Goal: Information Seeking & Learning: Understand process/instructions

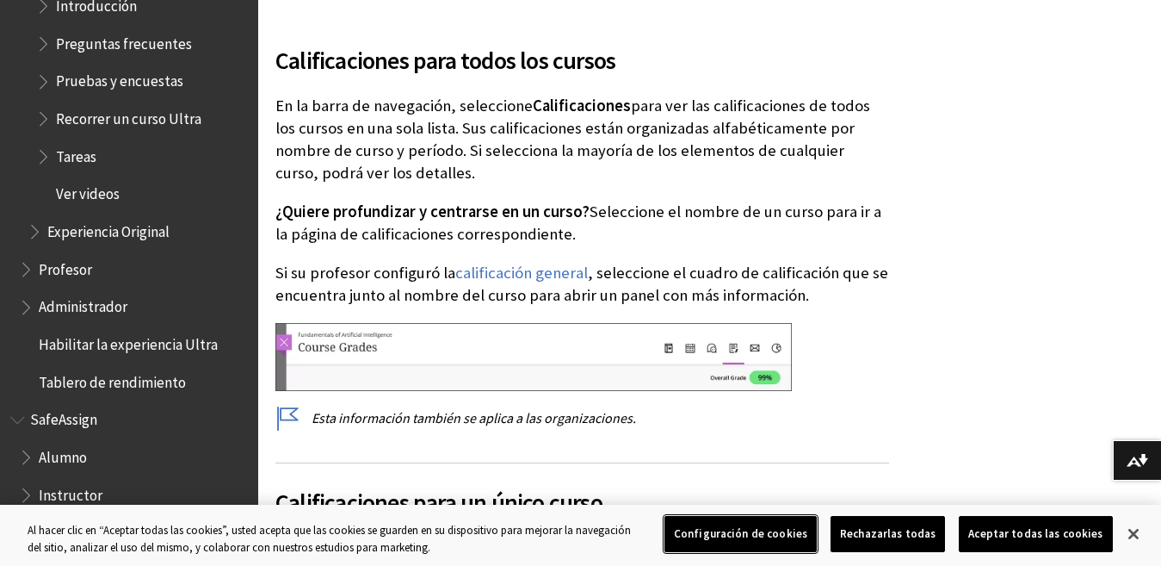
scroll to position [2164, 0]
click at [75, 152] on span "Tareas" at bounding box center [76, 153] width 40 height 23
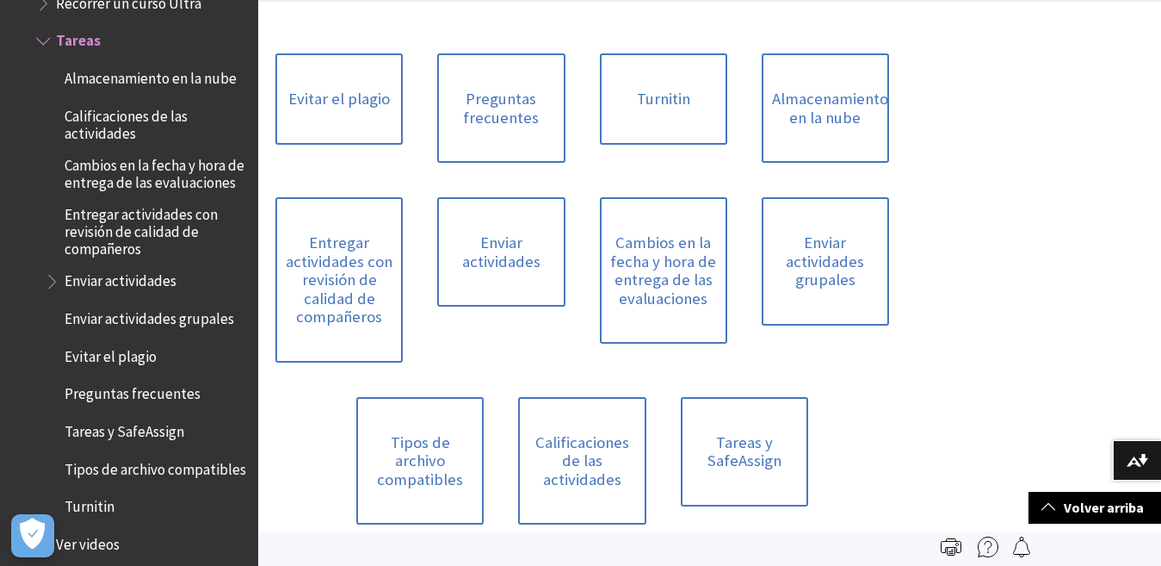
scroll to position [402, 0]
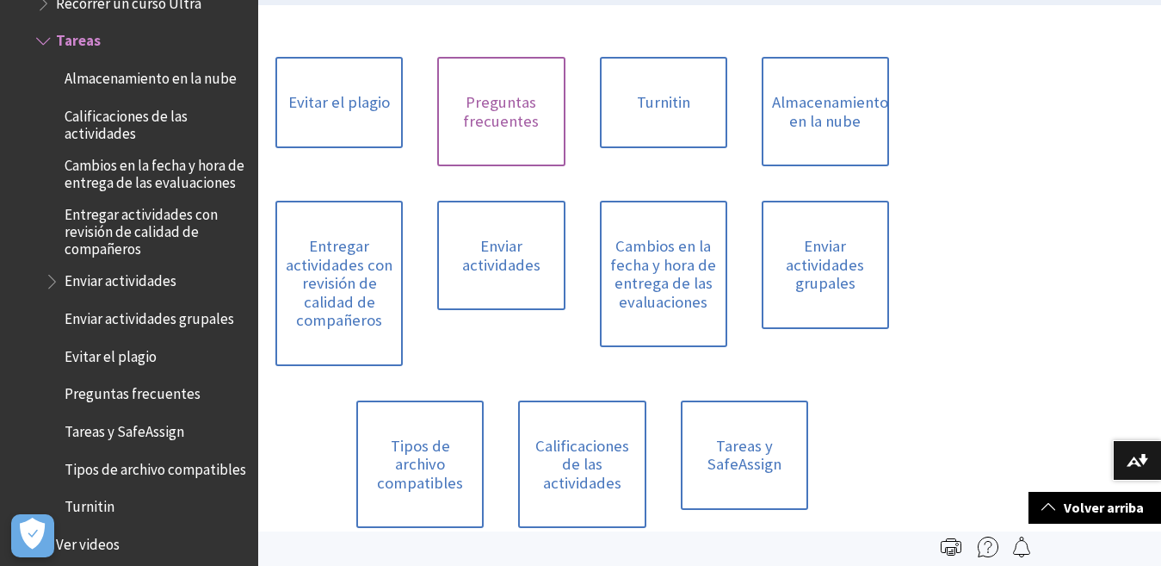
click at [502, 114] on link "Preguntas frecuentes" at bounding box center [500, 111] width 127 height 109
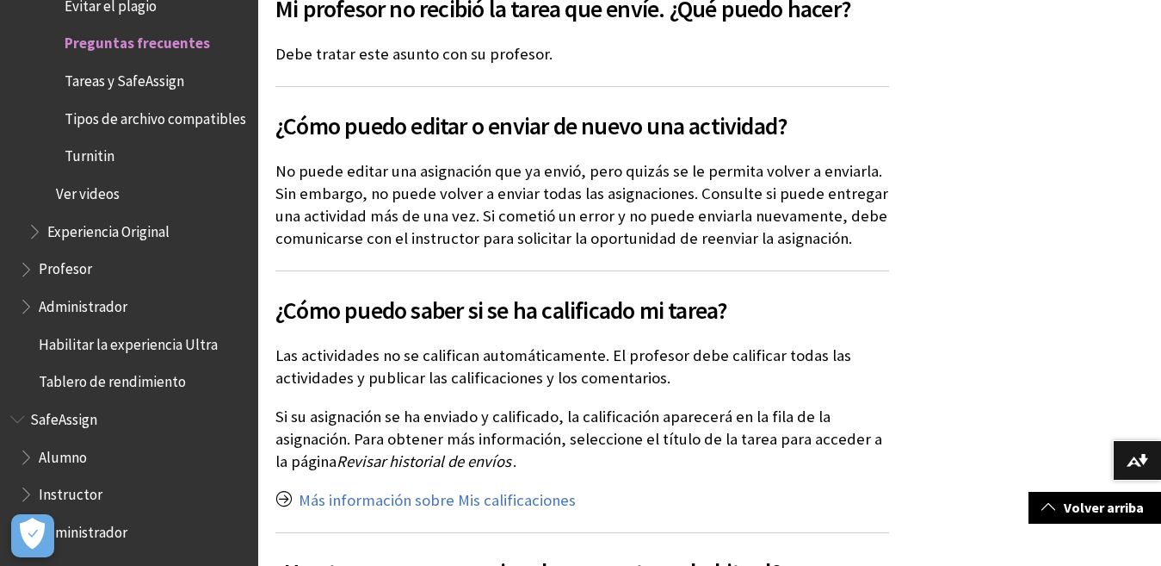
scroll to position [2035, 0]
